Goal: Task Accomplishment & Management: Manage account settings

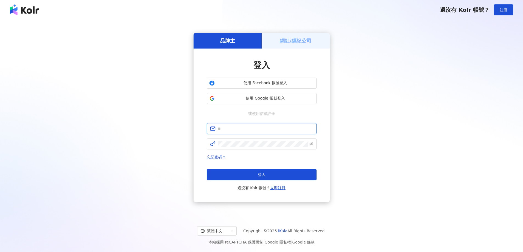
click at [251, 128] on input "text" at bounding box center [265, 129] width 95 height 6
type input "**********"
drag, startPoint x: 273, startPoint y: 131, endPoint x: 84, endPoint y: 113, distance: 189.4
click at [85, 113] on div "**********" at bounding box center [262, 117] width 510 height 187
click at [231, 131] on input "text" at bounding box center [265, 129] width 95 height 6
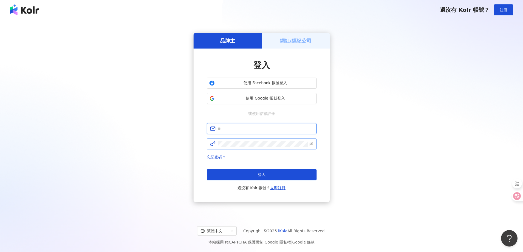
type input "**********"
click at [238, 140] on span at bounding box center [262, 144] width 110 height 11
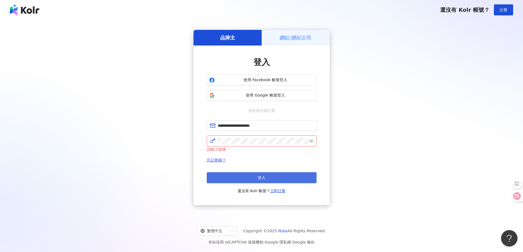
click at [239, 181] on button "登入" at bounding box center [262, 177] width 110 height 11
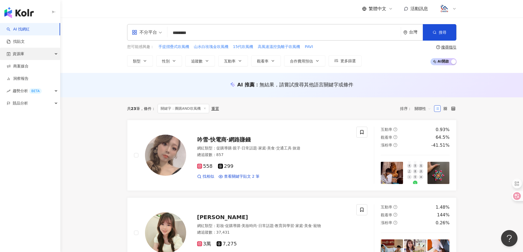
click at [29, 53] on div "資源庫" at bounding box center [30, 54] width 60 height 12
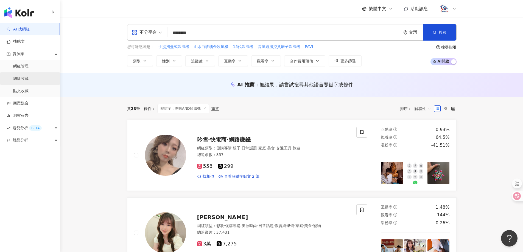
click at [24, 78] on link "網紅收藏" at bounding box center [20, 78] width 15 height 5
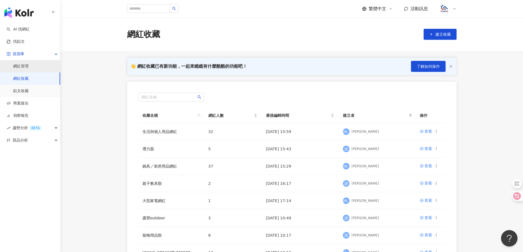
click at [24, 66] on link "網紅管理" at bounding box center [20, 66] width 15 height 5
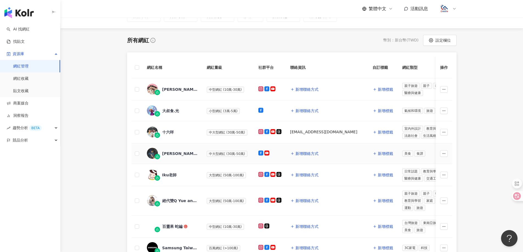
scroll to position [55, 0]
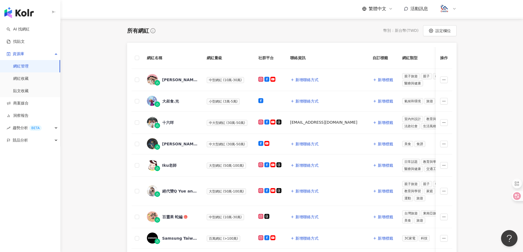
click at [218, 56] on th "網紅量級" at bounding box center [228, 58] width 52 height 22
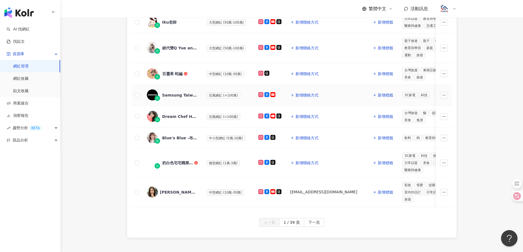
scroll to position [220, 0]
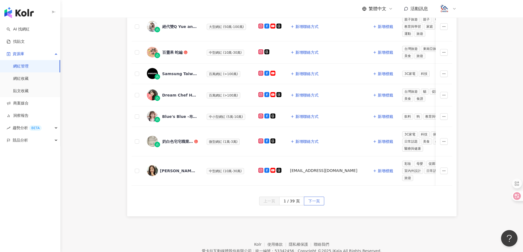
click at [312, 206] on span "下一頁" at bounding box center [314, 201] width 12 height 9
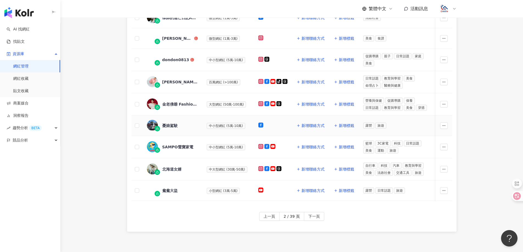
scroll to position [192, 0]
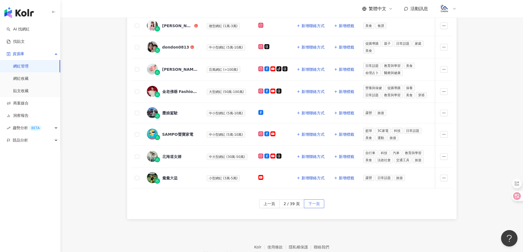
click at [316, 206] on span "下一頁" at bounding box center [314, 204] width 12 height 9
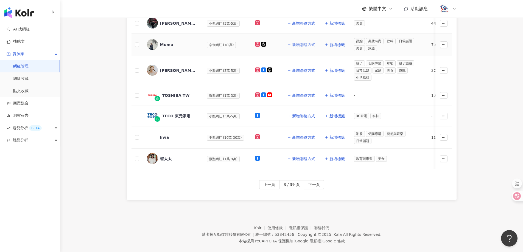
scroll to position [220, 0]
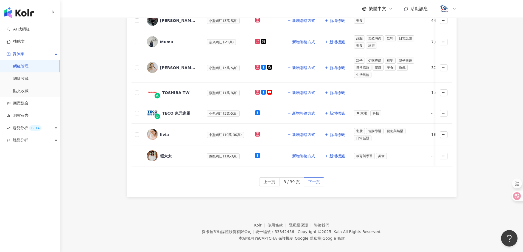
click at [317, 186] on span "下一頁" at bounding box center [314, 182] width 12 height 9
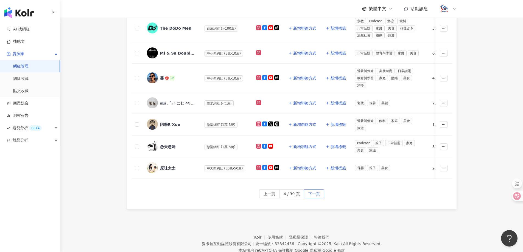
click at [319, 198] on button "下一頁" at bounding box center [314, 194] width 20 height 9
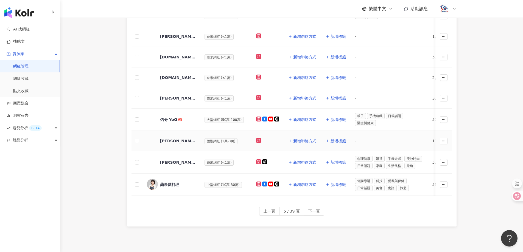
scroll to position [189, 0]
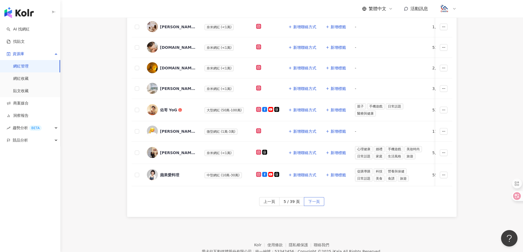
click at [311, 206] on span "下一頁" at bounding box center [314, 202] width 12 height 9
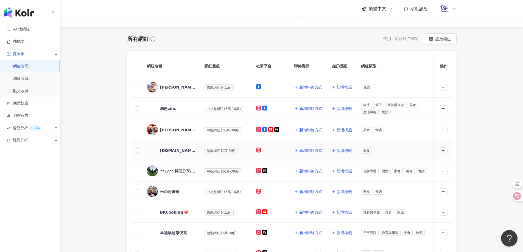
scroll to position [165, 0]
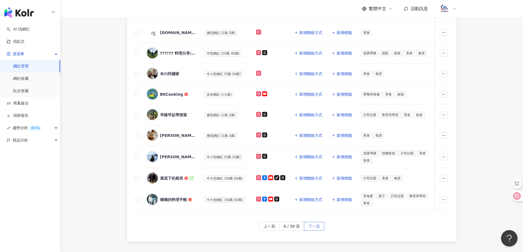
click at [313, 228] on span "下一頁" at bounding box center [314, 226] width 12 height 9
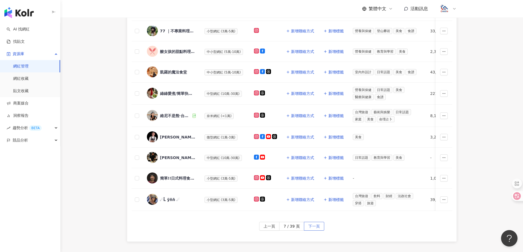
click at [316, 229] on span "下一頁" at bounding box center [314, 226] width 12 height 9
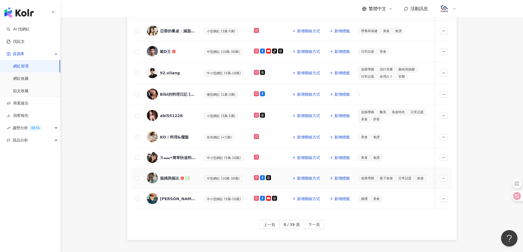
click at [172, 176] on div "摳媽與摳比" at bounding box center [169, 178] width 19 height 5
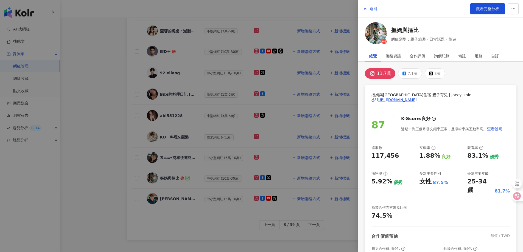
click at [400, 100] on div "[URL][DOMAIN_NAME]" at bounding box center [397, 99] width 40 height 5
